Goal: Information Seeking & Learning: Find specific fact

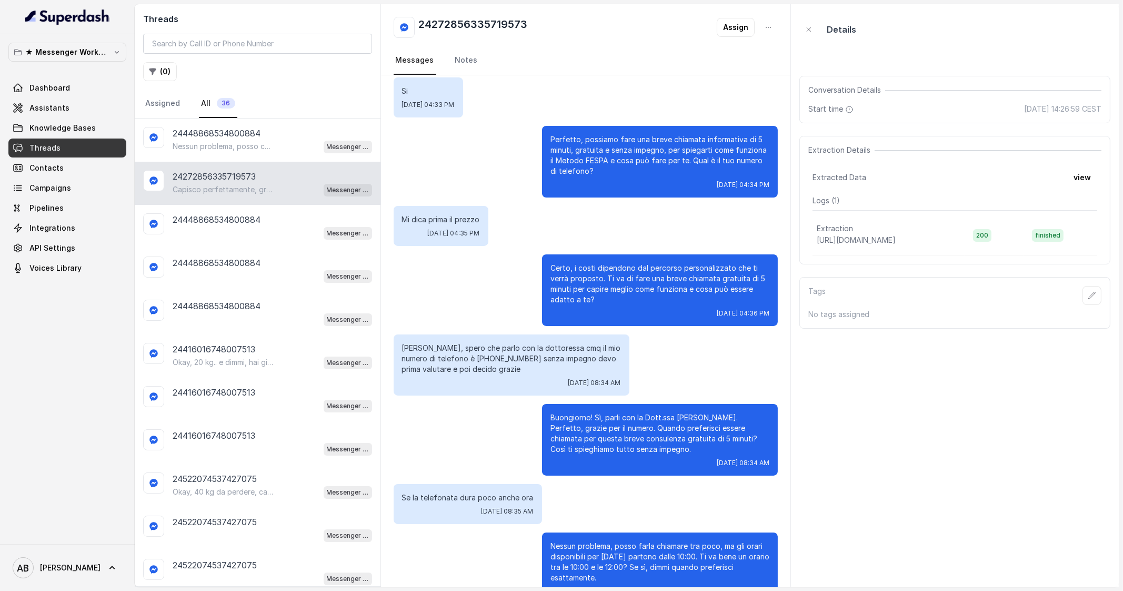
scroll to position [378, 0]
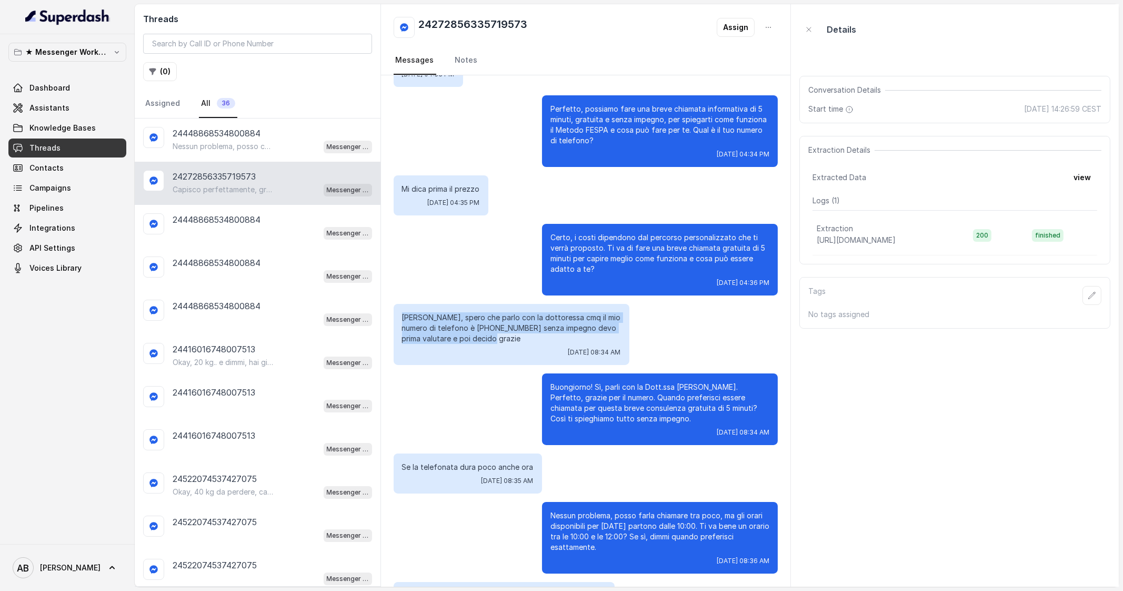
drag, startPoint x: 481, startPoint y: 325, endPoint x: 403, endPoint y: 306, distance: 80.3
click at [403, 312] on p "[PERSON_NAME], spero che parlo con la dottoressa cmq il mio numero di telefono …" at bounding box center [511, 328] width 219 height 32
copy p "[PERSON_NAME], spero che parlo con la dottoressa cmq il mio numero di telefono …"
click at [487, 251] on div "Certo, i costi dipendono dal percorso personalizzato che ti verrà proposto. Ti …" at bounding box center [586, 260] width 384 height 72
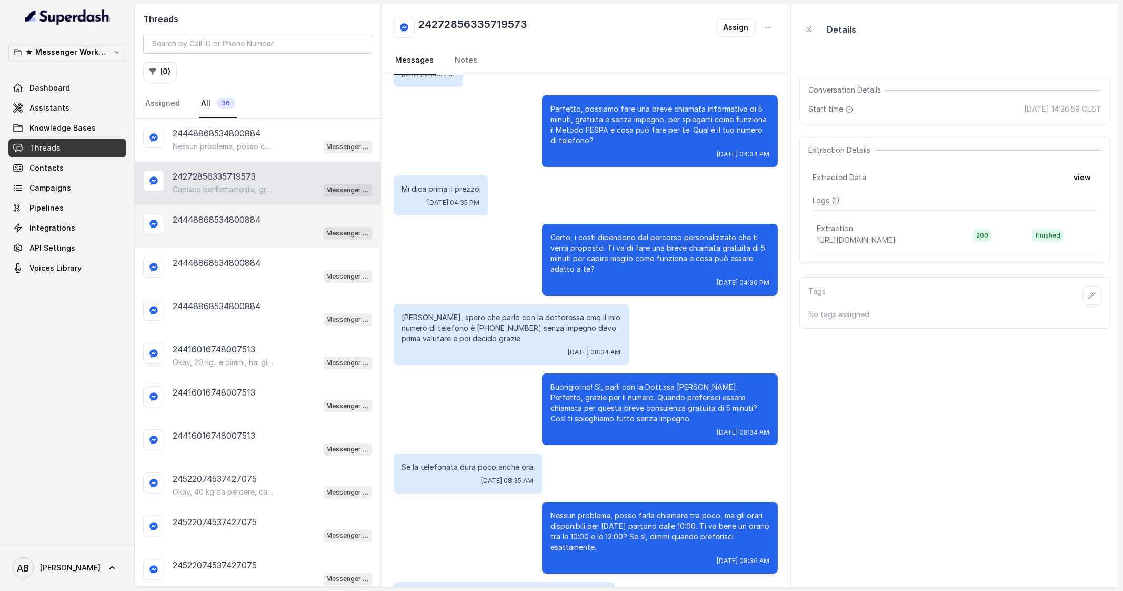
click at [247, 222] on p "24448868534800884" at bounding box center [217, 219] width 88 height 13
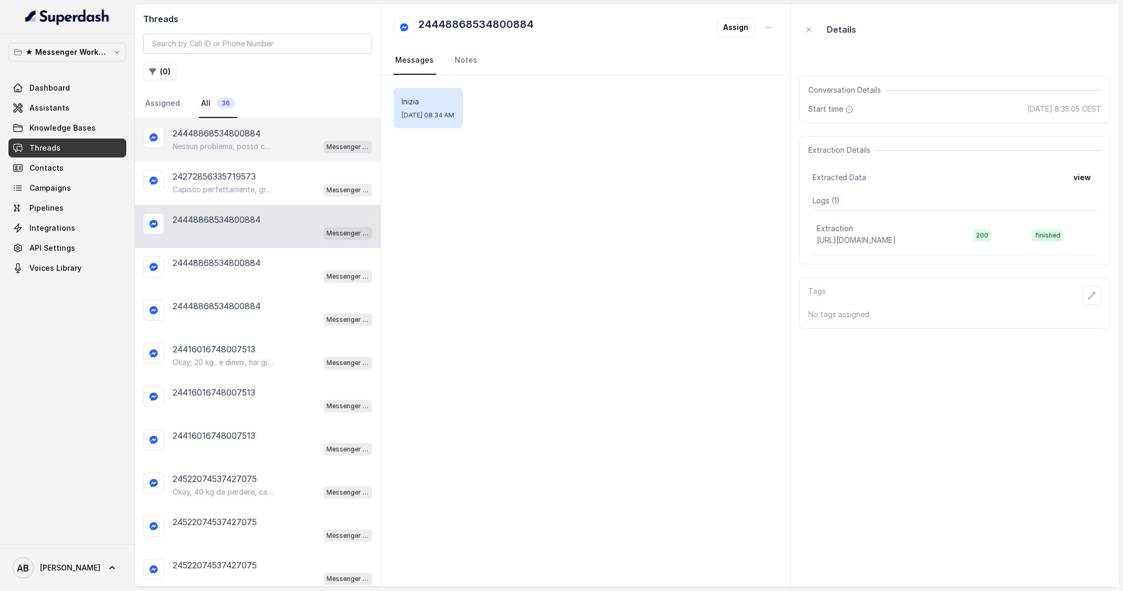
click at [243, 136] on p "24448868534800884" at bounding box center [217, 133] width 88 height 13
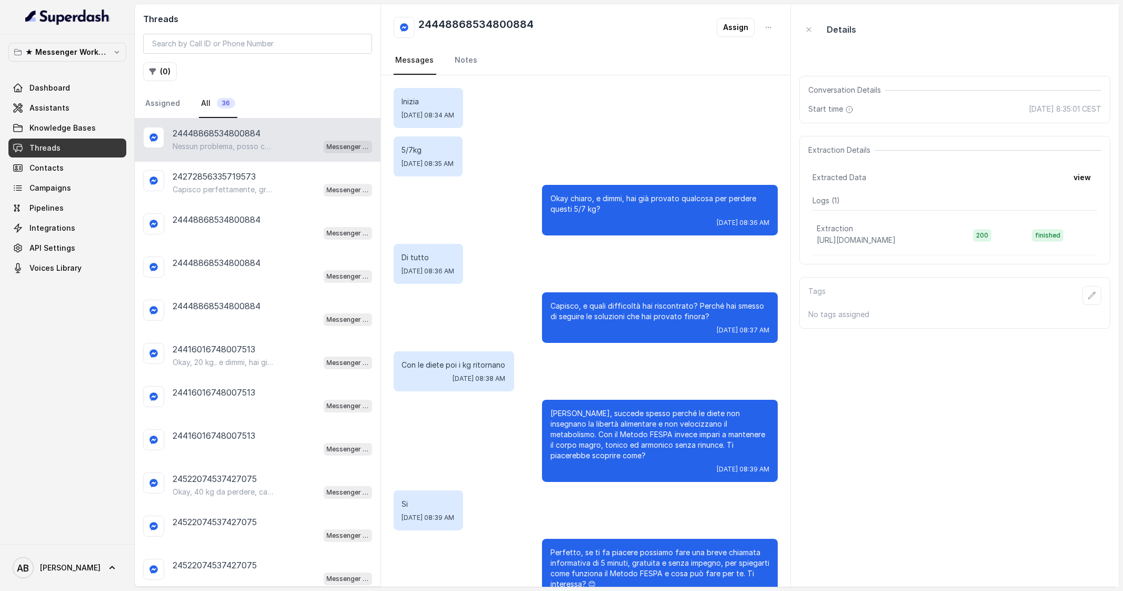
scroll to position [202, 0]
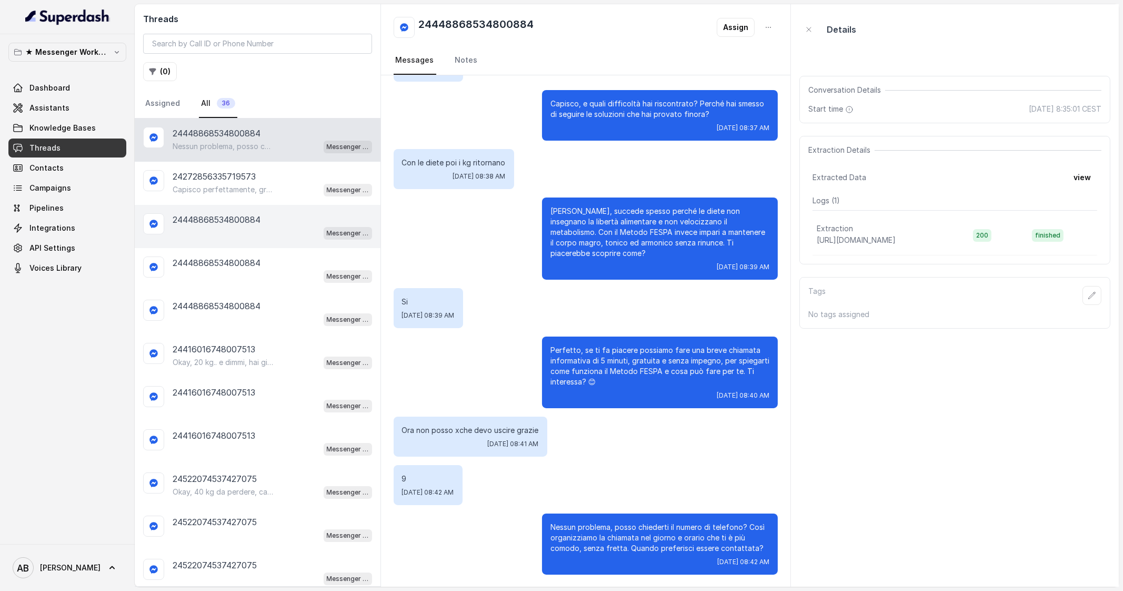
click at [254, 230] on div "Messenger Metodo FESPA v2" at bounding box center [273, 233] width 200 height 14
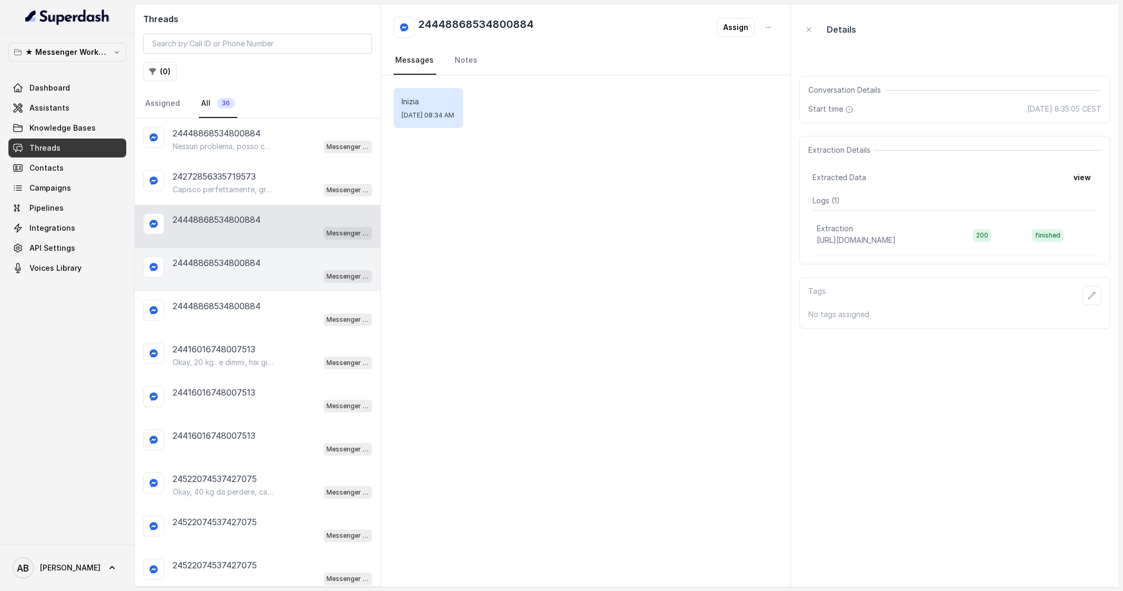
click at [265, 260] on div "24448868534800884" at bounding box center [273, 262] width 200 height 13
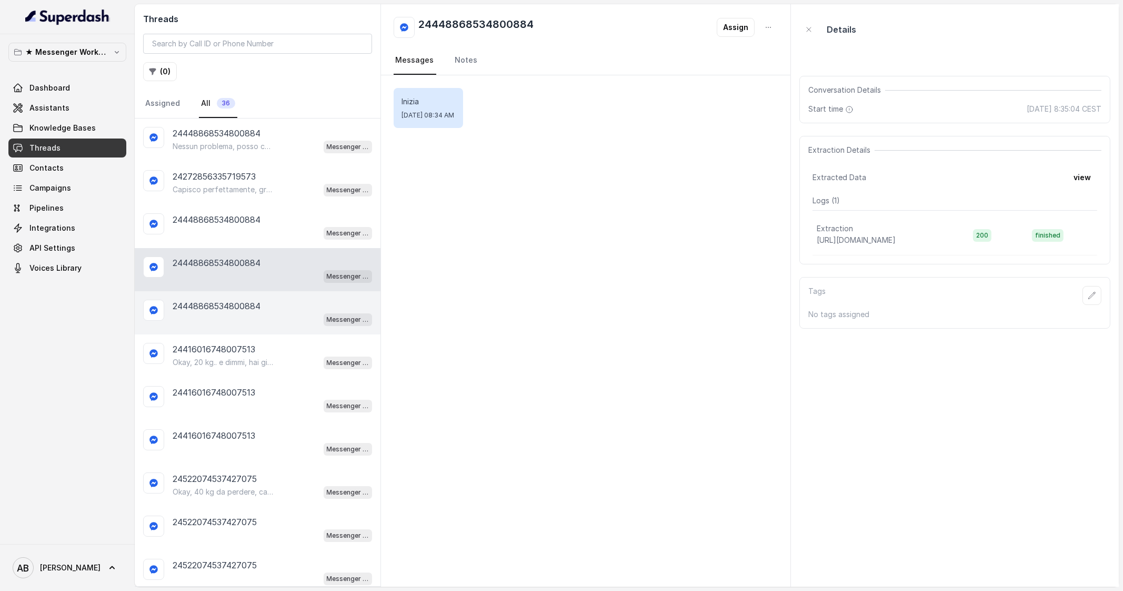
click at [260, 300] on p "24448868534800884" at bounding box center [217, 306] width 88 height 13
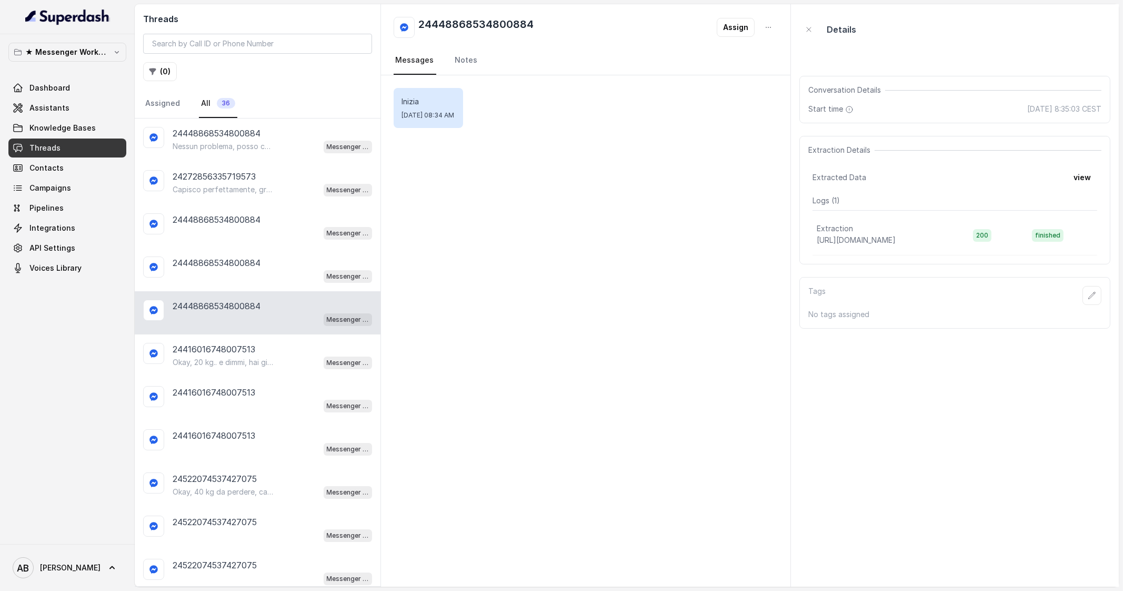
click at [162, 69] on button "( 0 )" at bounding box center [160, 71] width 34 height 19
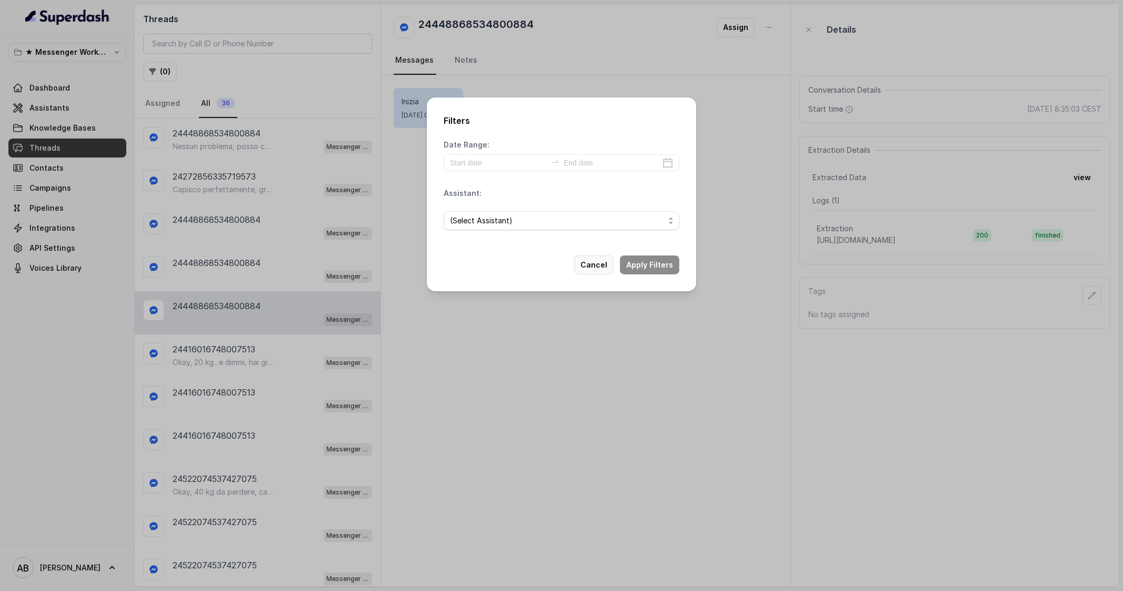
click at [590, 272] on button "Cancel" at bounding box center [593, 264] width 39 height 19
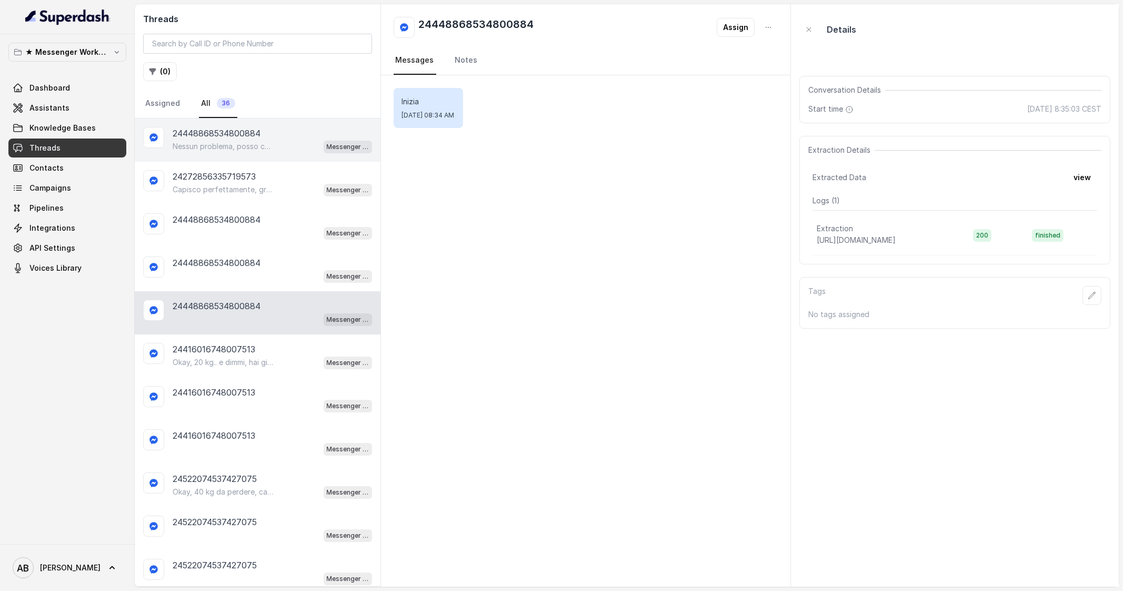
click at [213, 154] on div "24448868534800884 Nessun problema, posso chiederti il numero di telefono? Così …" at bounding box center [258, 139] width 246 height 43
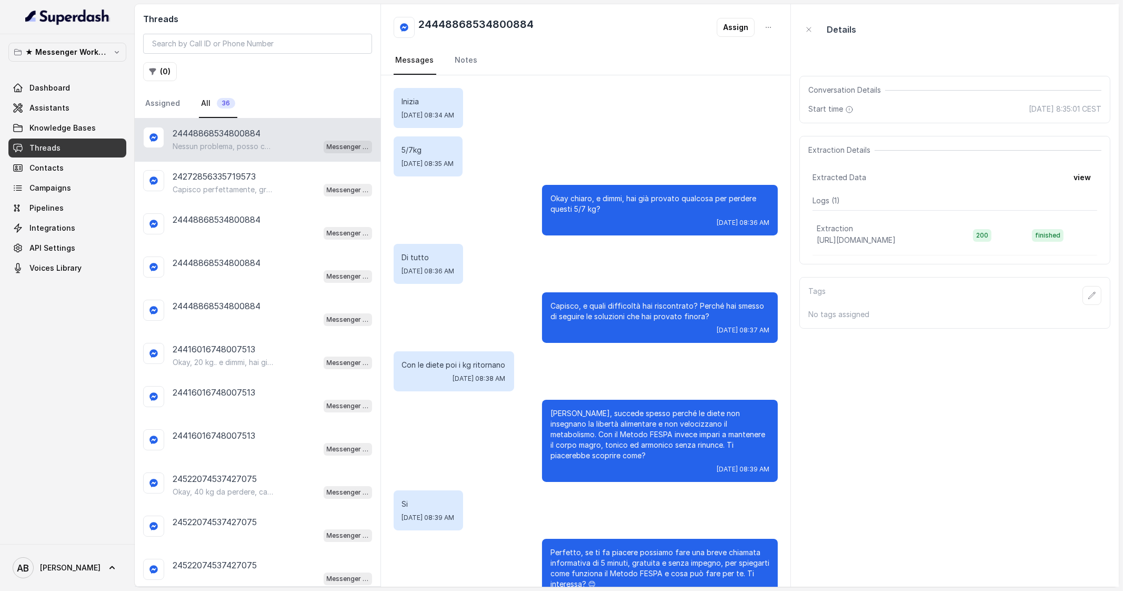
scroll to position [202, 0]
